Goal: Information Seeking & Learning: Learn about a topic

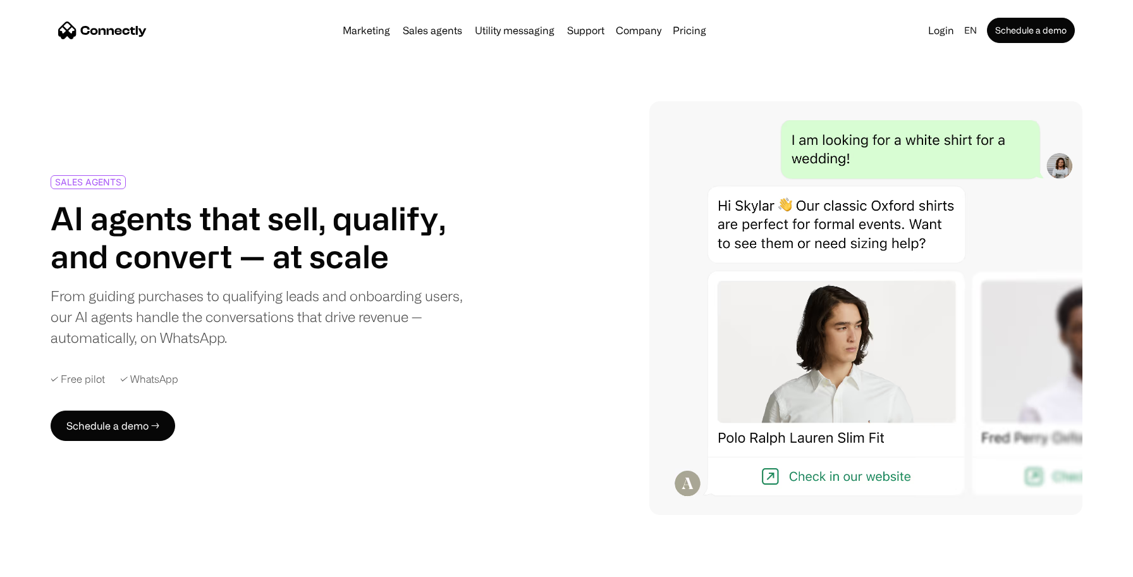
click at [374, 20] on nav "Marketing Sales agents Utility messaging Support Company About us Careers Conta…" at bounding box center [566, 30] width 1017 height 25
click at [372, 25] on link "Marketing" at bounding box center [367, 30] width 58 height 10
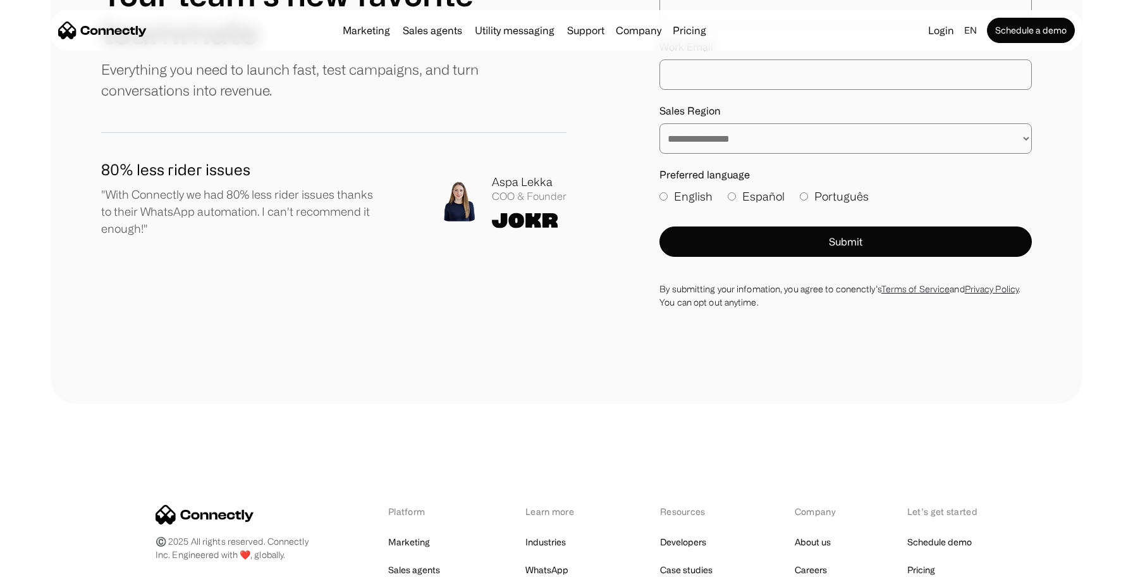
scroll to position [4530, 0]
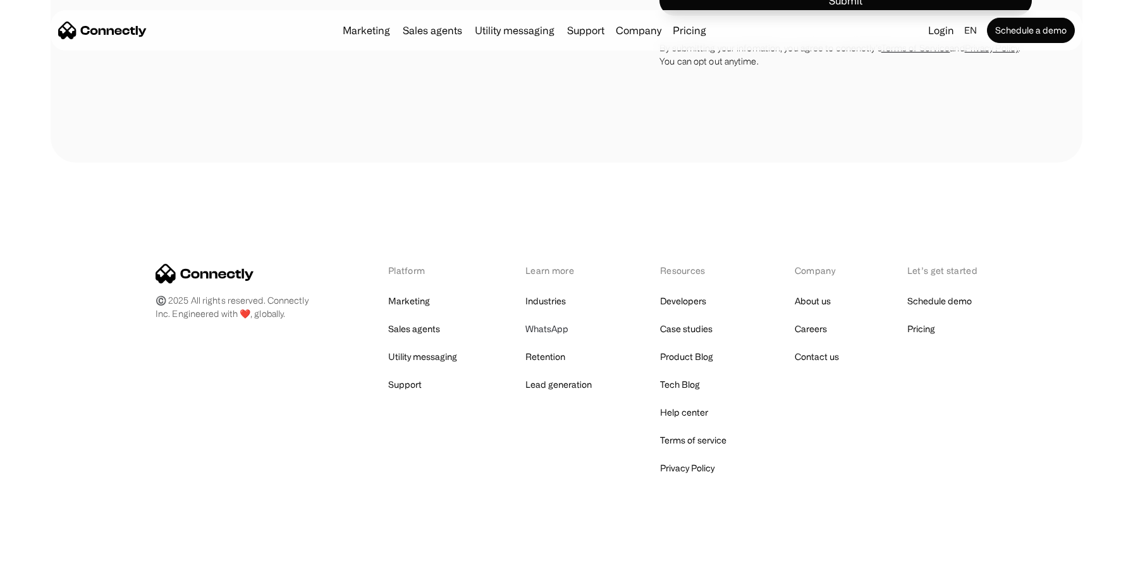
click at [550, 333] on link "WhatsApp" at bounding box center [547, 329] width 43 height 18
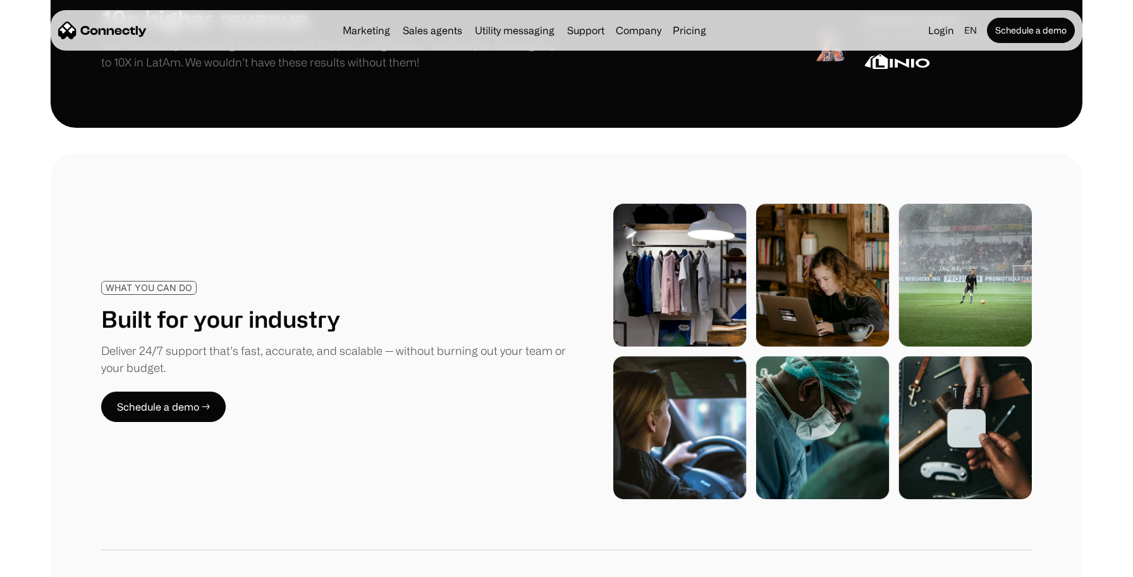
scroll to position [1547, 0]
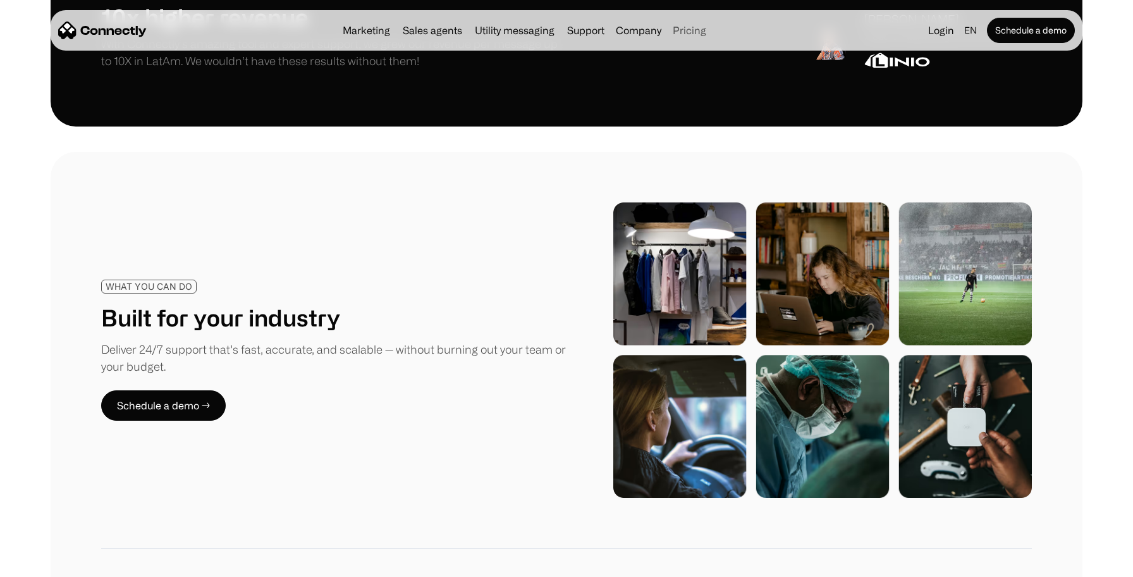
click at [670, 32] on link "Pricing" at bounding box center [690, 30] width 44 height 10
